Goal: Find specific page/section: Find specific page/section

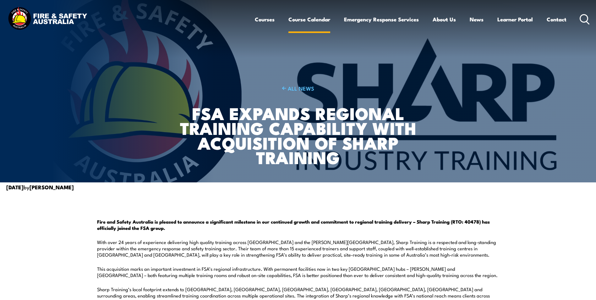
click at [296, 19] on link "Course Calendar" at bounding box center [309, 19] width 42 height 17
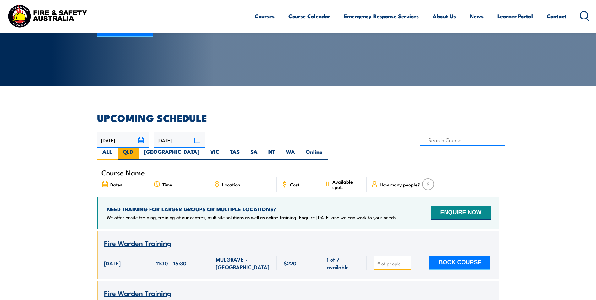
click at [139, 148] on label "QLD" at bounding box center [128, 154] width 21 height 12
click at [137, 148] on input "QLD" at bounding box center [135, 150] width 4 height 4
radio input "true"
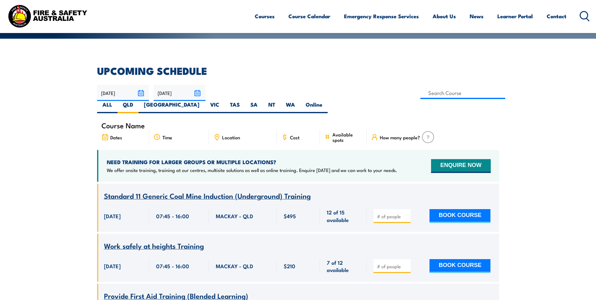
scroll to position [82, 0]
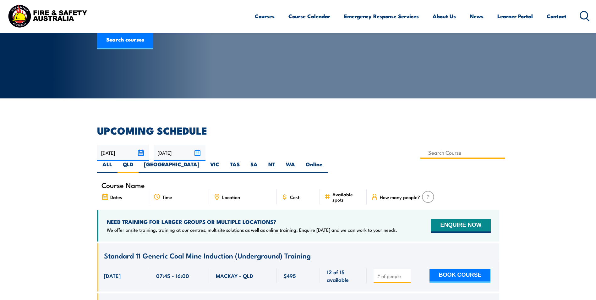
click at [420, 149] on input at bounding box center [462, 152] width 85 height 12
type input "G189 Mine Supervisor (formerly S123) Training"
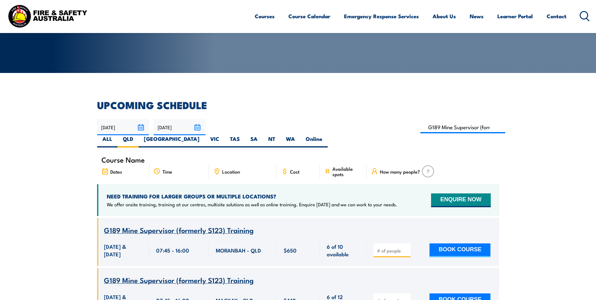
scroll to position [50, 0]
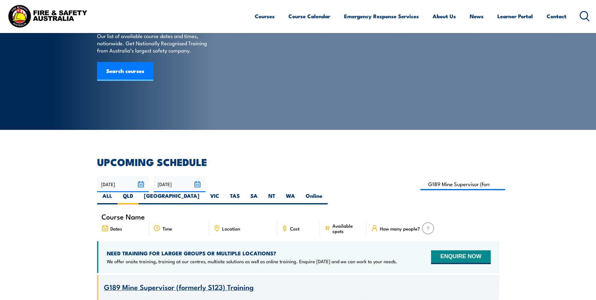
click at [198, 184] on input "[DATE]" at bounding box center [180, 184] width 52 height 16
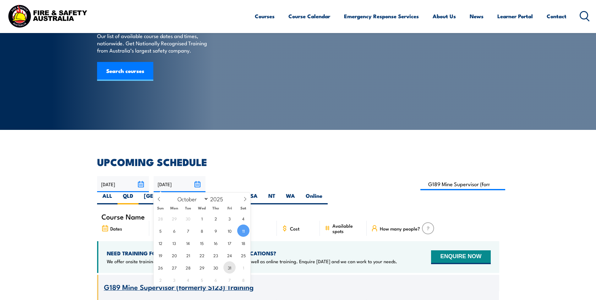
click at [228, 267] on span "31" at bounding box center [229, 267] width 12 height 12
type input "31/10/2025"
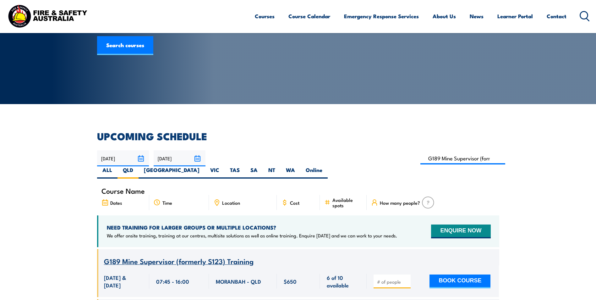
scroll to position [82, 0]
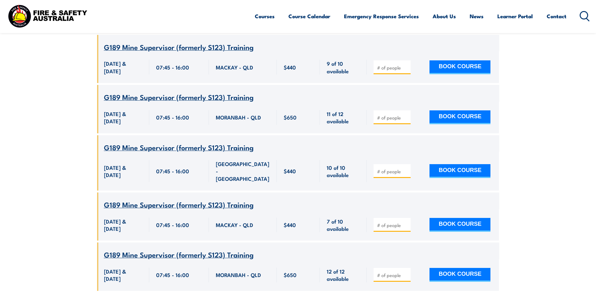
scroll to position [459, 0]
